Goal: Find specific page/section: Find specific page/section

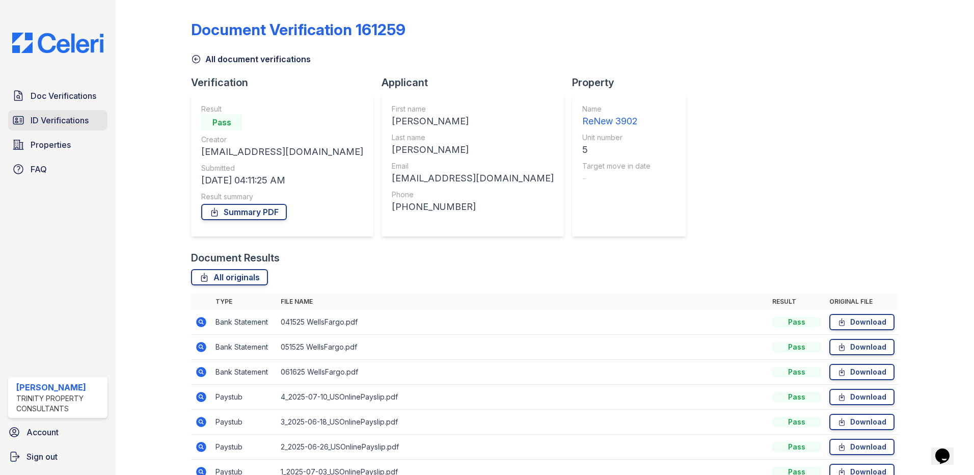
click at [74, 120] on span "ID Verifications" at bounding box center [60, 120] width 58 height 12
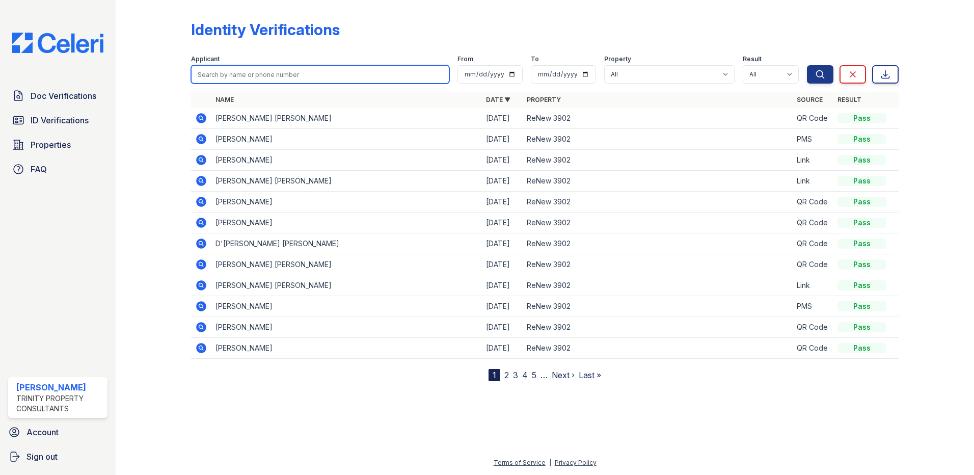
click at [258, 73] on input "search" at bounding box center [320, 74] width 258 height 18
type input "bass"
click at [807, 65] on button "Search" at bounding box center [820, 74] width 26 height 18
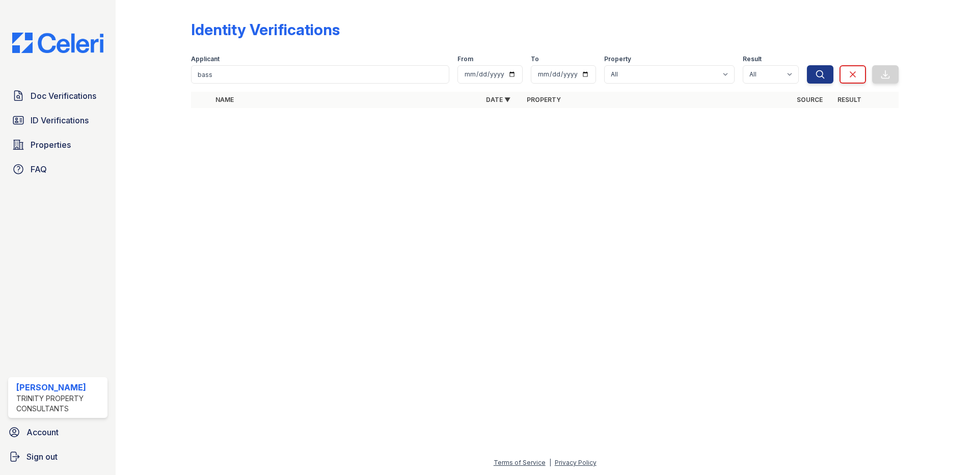
click at [77, 83] on div "Doc Verifications ID Verifications Properties FAQ [PERSON_NAME] Trinity Propert…" at bounding box center [58, 237] width 116 height 475
click at [77, 90] on span "Doc Verifications" at bounding box center [64, 96] width 66 height 12
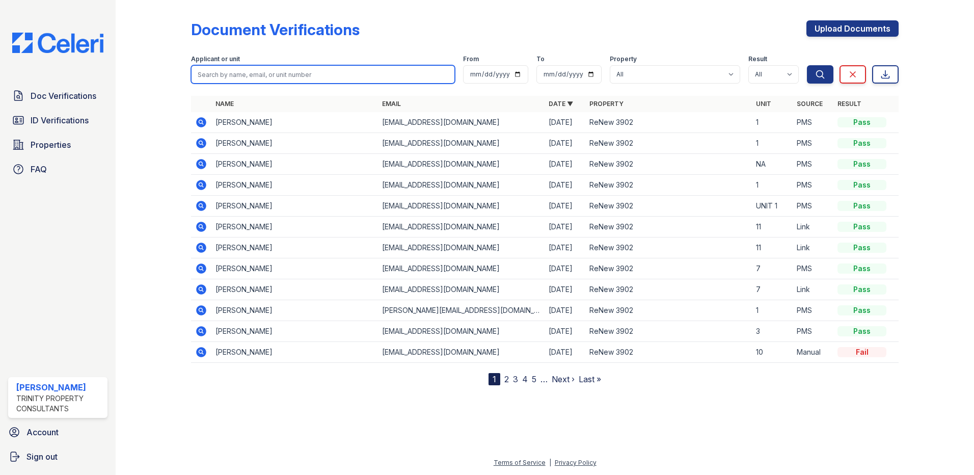
click at [234, 73] on input "search" at bounding box center [323, 74] width 264 height 18
type input "bass"
click at [807, 65] on button "Search" at bounding box center [820, 74] width 26 height 18
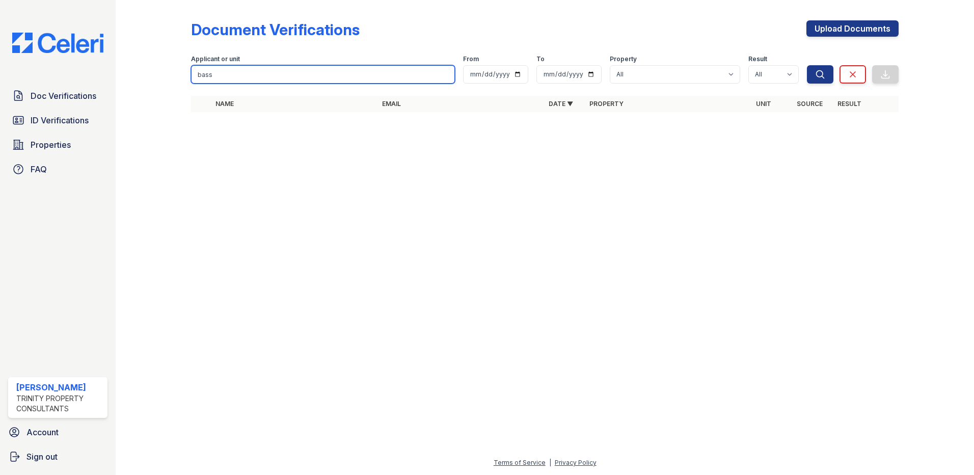
click at [233, 76] on input "bass" at bounding box center [323, 74] width 264 height 18
type input "[PERSON_NAME]"
click at [807, 65] on button "Search" at bounding box center [820, 74] width 26 height 18
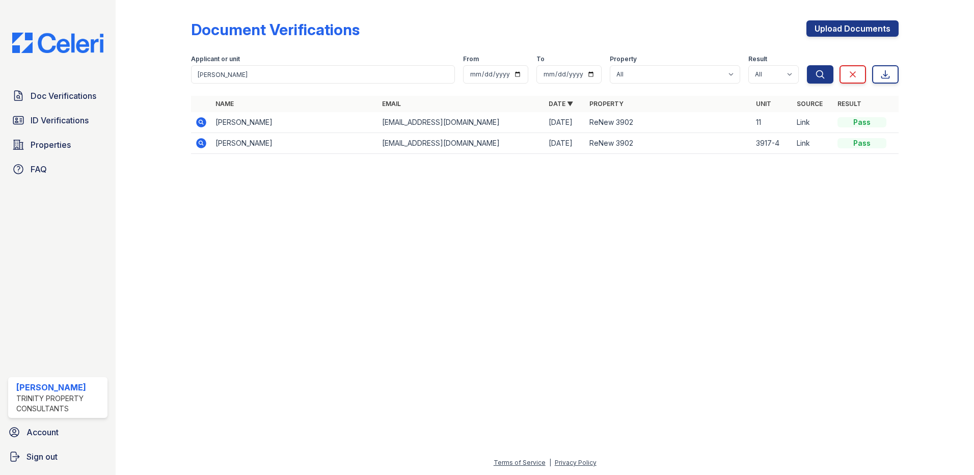
click at [199, 123] on icon at bounding box center [201, 122] width 12 height 12
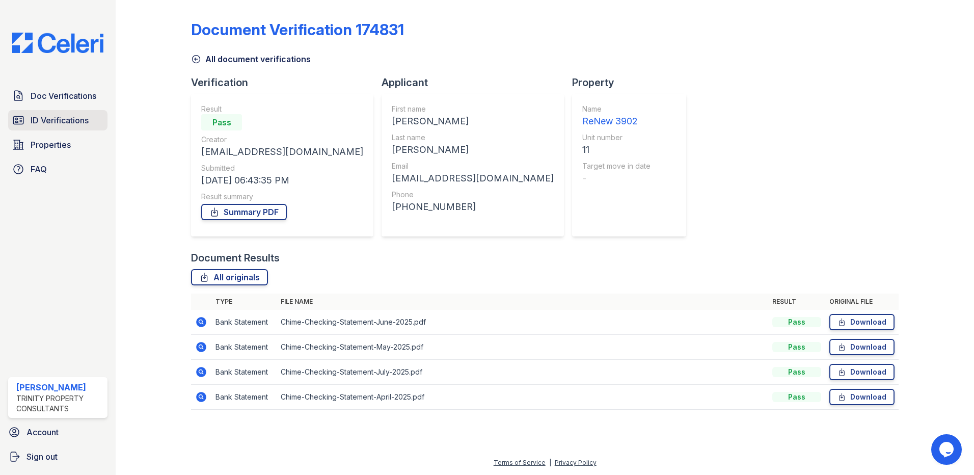
click at [50, 119] on span "ID Verifications" at bounding box center [60, 120] width 58 height 12
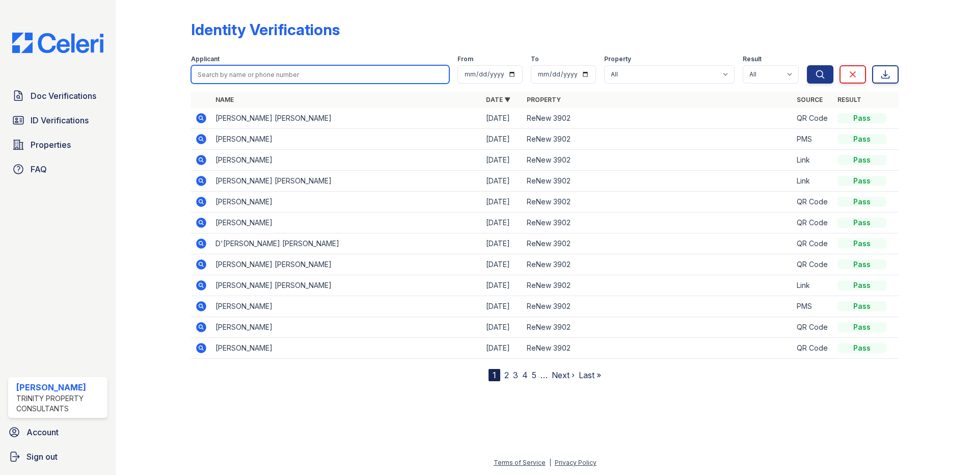
click at [265, 79] on input "search" at bounding box center [320, 74] width 258 height 18
type input "[PERSON_NAME]"
click at [807, 65] on button "Search" at bounding box center [820, 74] width 26 height 18
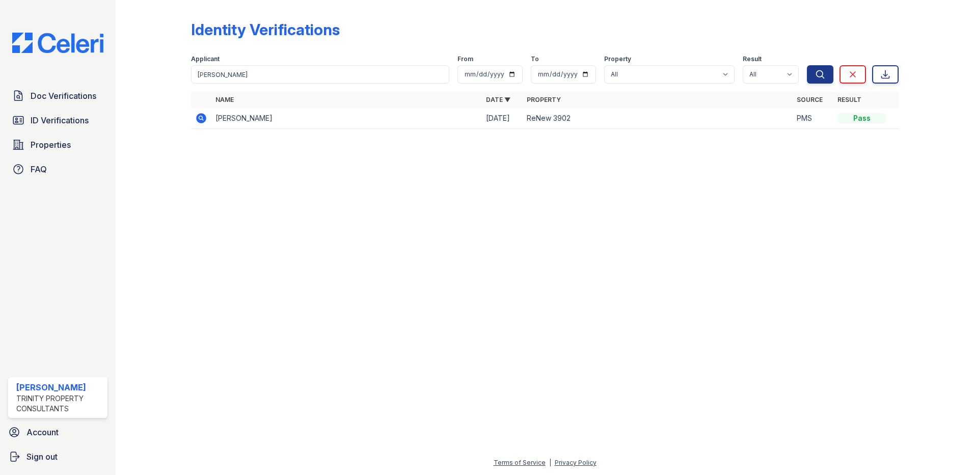
click at [202, 116] on icon at bounding box center [201, 118] width 10 height 10
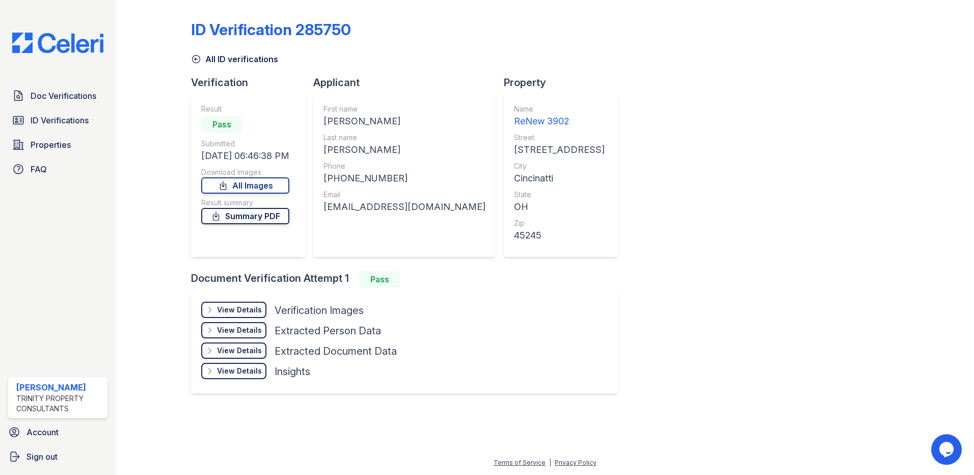
click at [249, 219] on link "Summary PDF" at bounding box center [245, 216] width 88 height 16
